Goal: Task Accomplishment & Management: Use online tool/utility

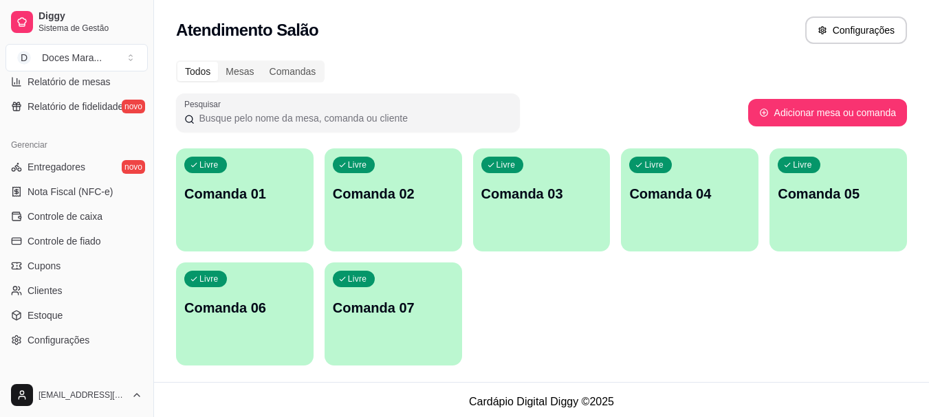
scroll to position [550, 0]
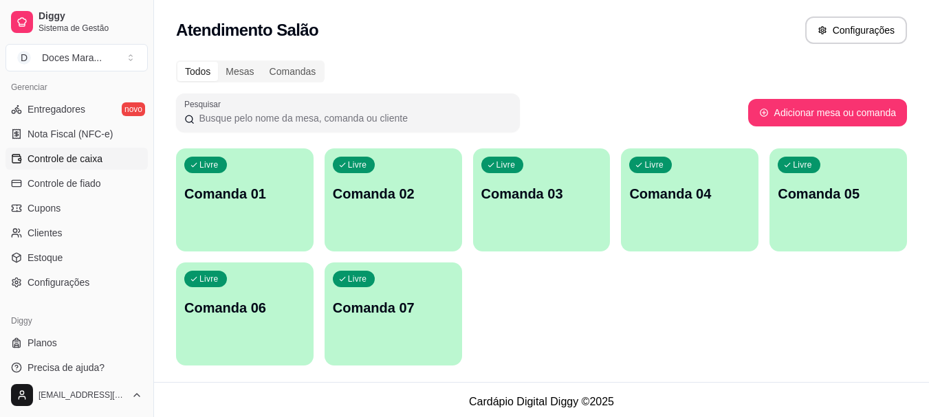
click at [69, 155] on span "Controle de caixa" at bounding box center [64, 159] width 75 height 14
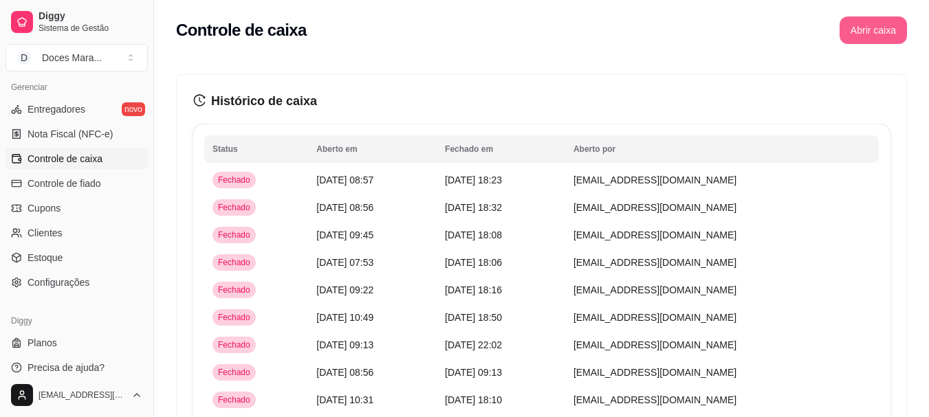
click at [868, 30] on button "Abrir caixa" at bounding box center [872, 29] width 67 height 27
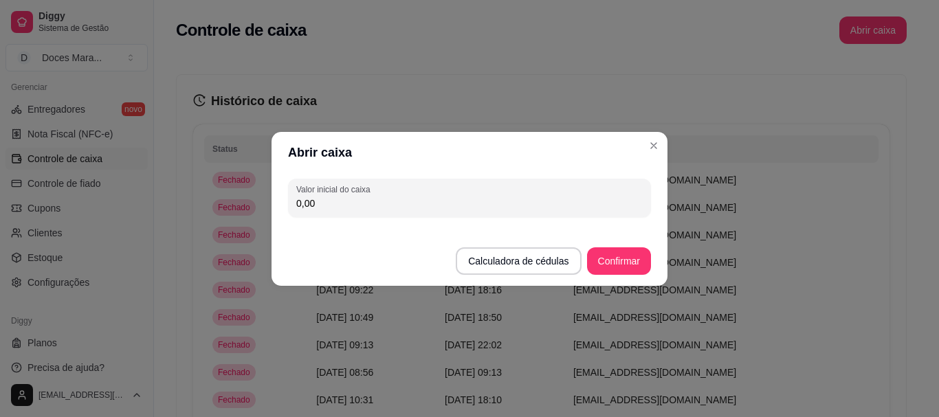
click at [336, 204] on input "0,00" at bounding box center [469, 204] width 346 height 14
type input "61,00"
click at [613, 260] on button "Confirmar" at bounding box center [619, 260] width 63 height 27
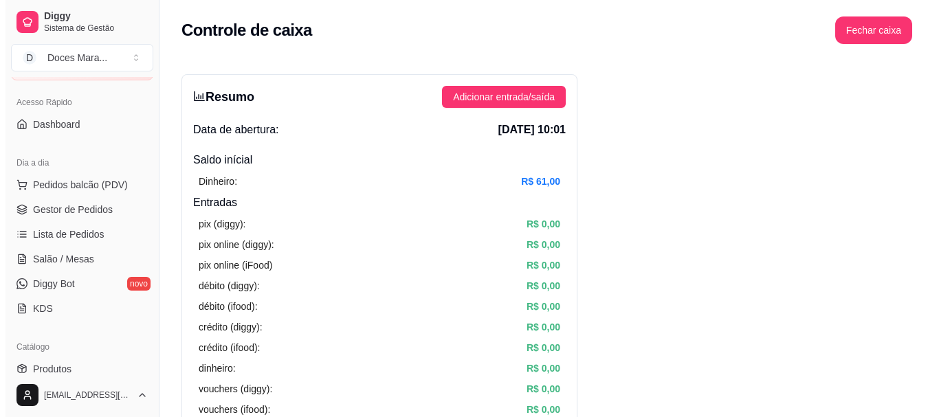
scroll to position [69, 0]
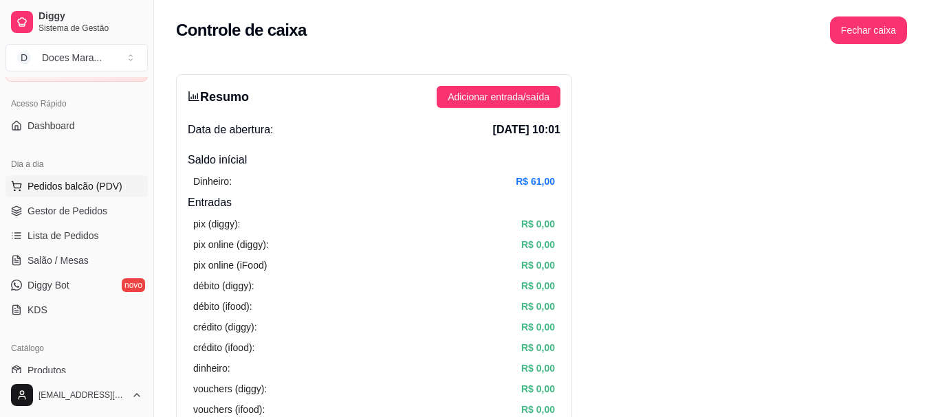
click at [91, 181] on span "Pedidos balcão (PDV)" at bounding box center [74, 186] width 95 height 14
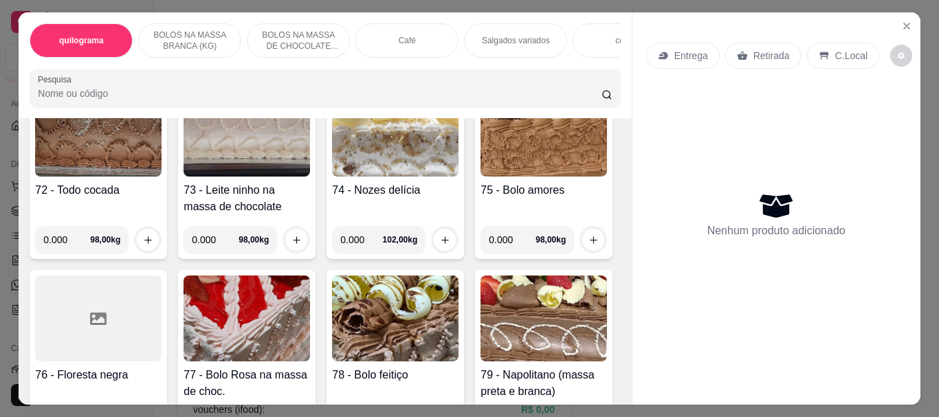
scroll to position [2956, 0]
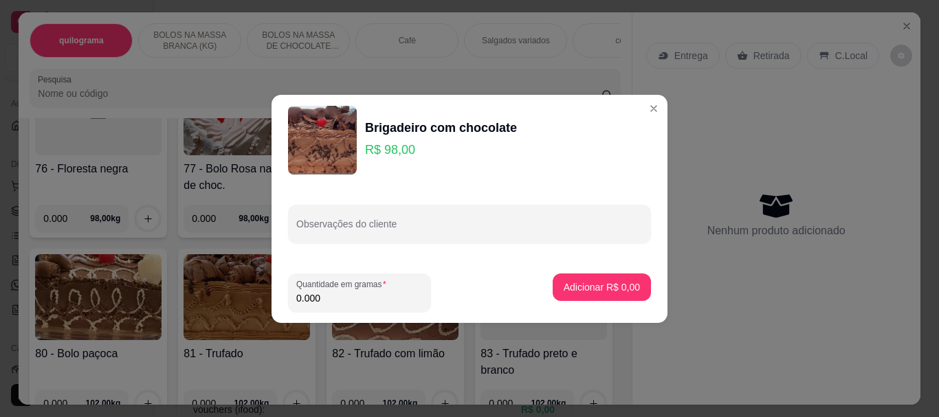
click at [374, 295] on input "0.000" at bounding box center [359, 298] width 126 height 14
type input "3.580"
click at [582, 282] on p "Adicionar R$ 350,84" at bounding box center [596, 286] width 85 height 13
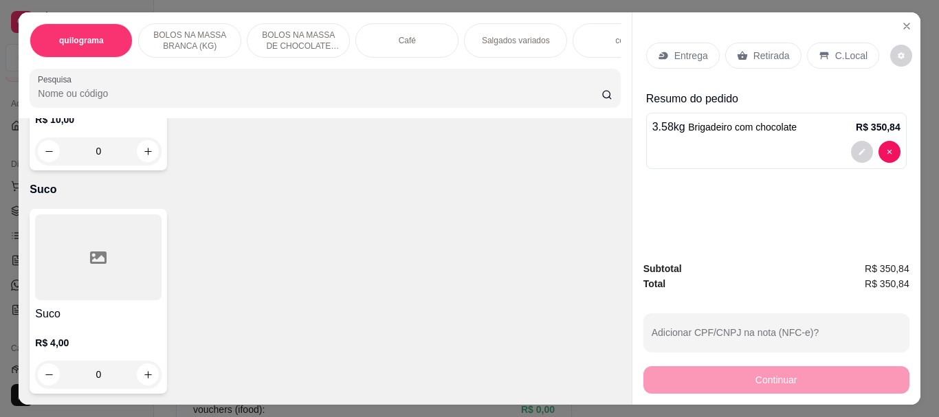
scroll to position [10974, 0]
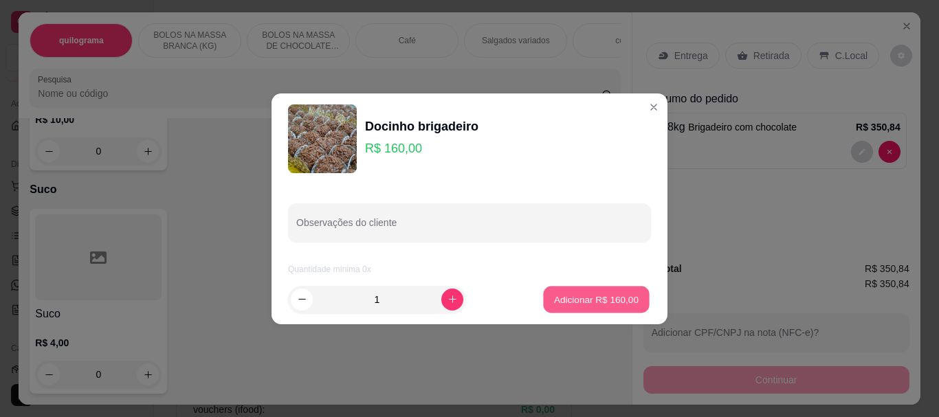
click at [562, 300] on p "Adicionar R$ 160,00" at bounding box center [596, 299] width 85 height 13
type input "1"
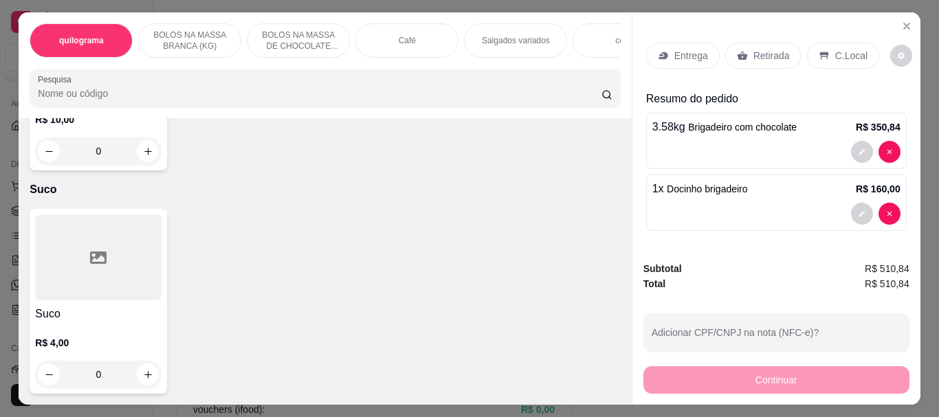
click at [767, 49] on p "Retirada" at bounding box center [771, 56] width 36 height 14
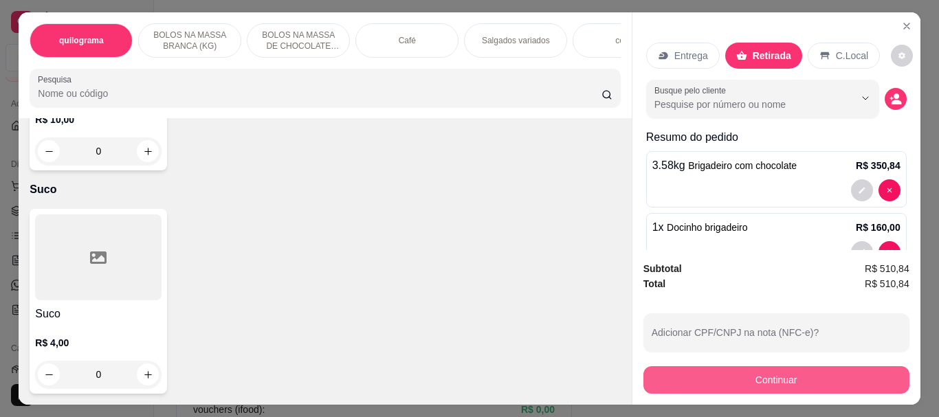
click at [762, 368] on button "Continuar" at bounding box center [776, 379] width 266 height 27
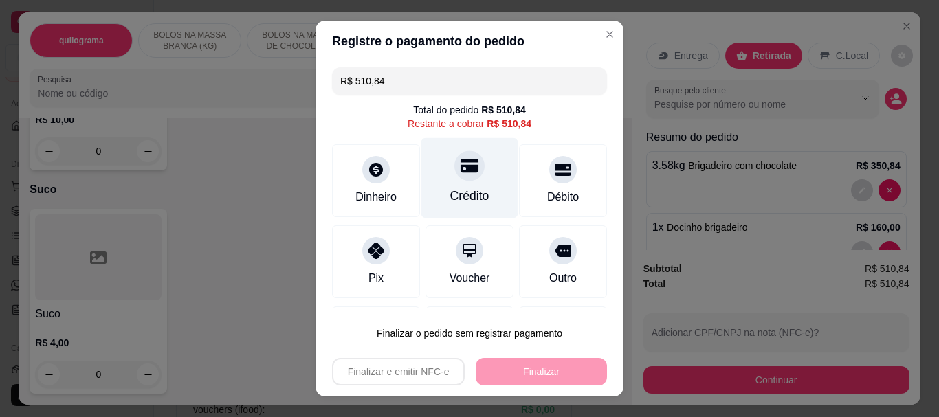
click at [457, 182] on div "Crédito" at bounding box center [469, 178] width 97 height 80
type input "R$ 0,00"
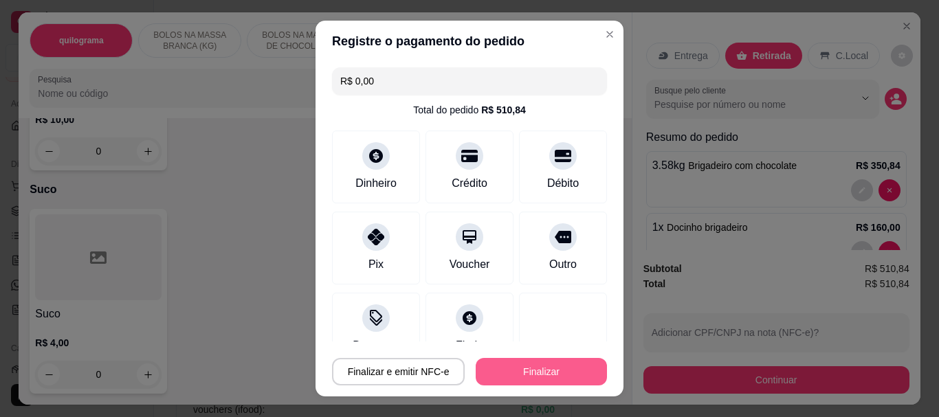
click at [510, 366] on button "Finalizar" at bounding box center [541, 371] width 131 height 27
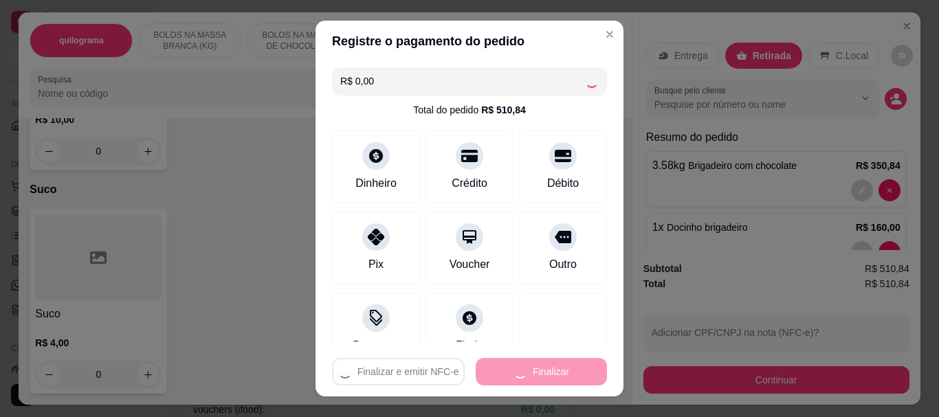
type input "0"
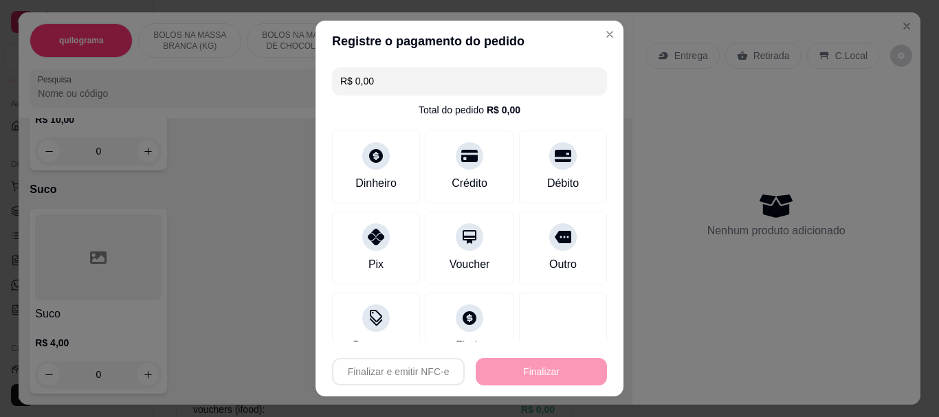
type input "-R$ 510,84"
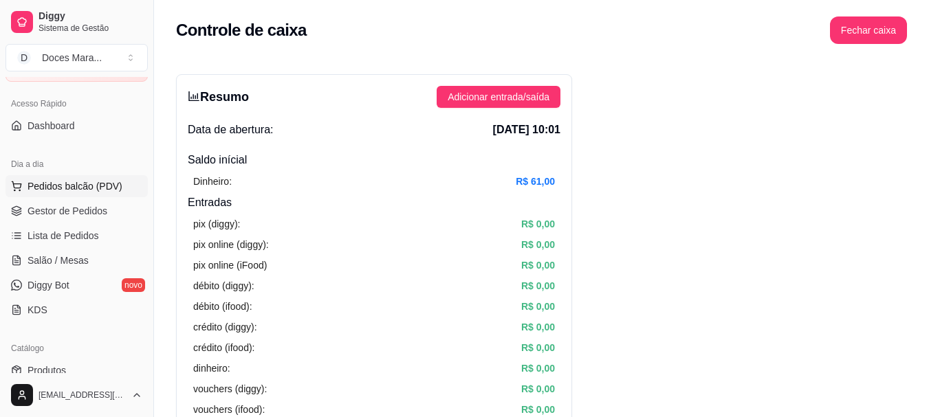
click at [85, 186] on span "Pedidos balcão (PDV)" at bounding box center [74, 186] width 95 height 14
